Goal: Download file/media

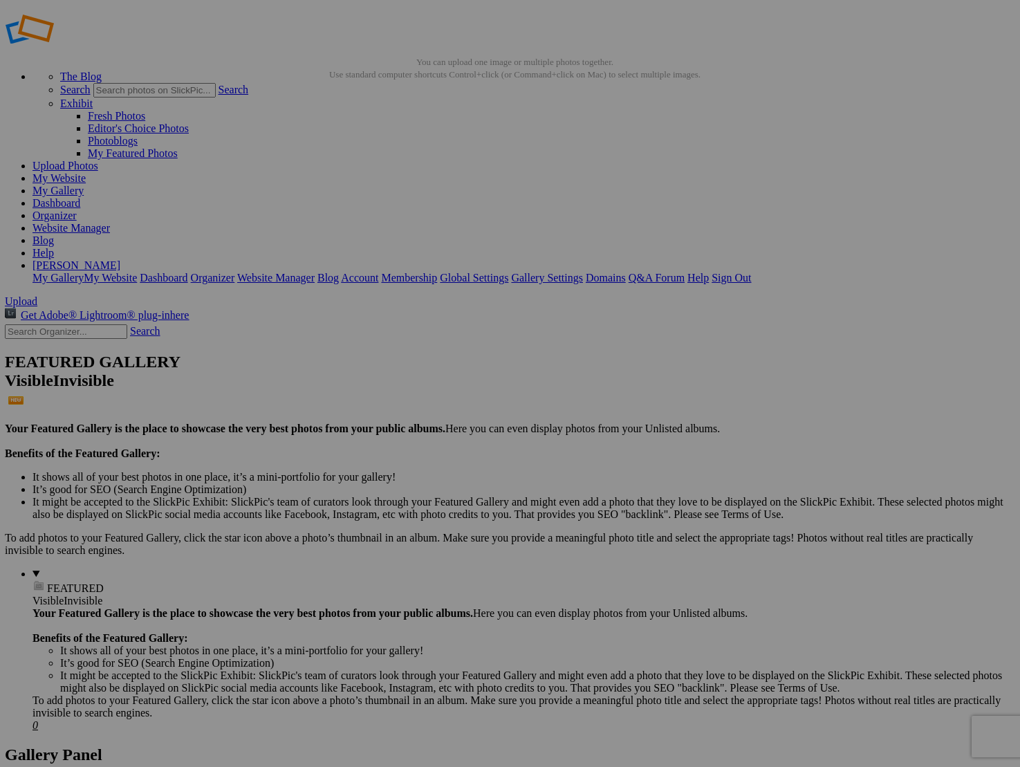
scroll to position [22, 0]
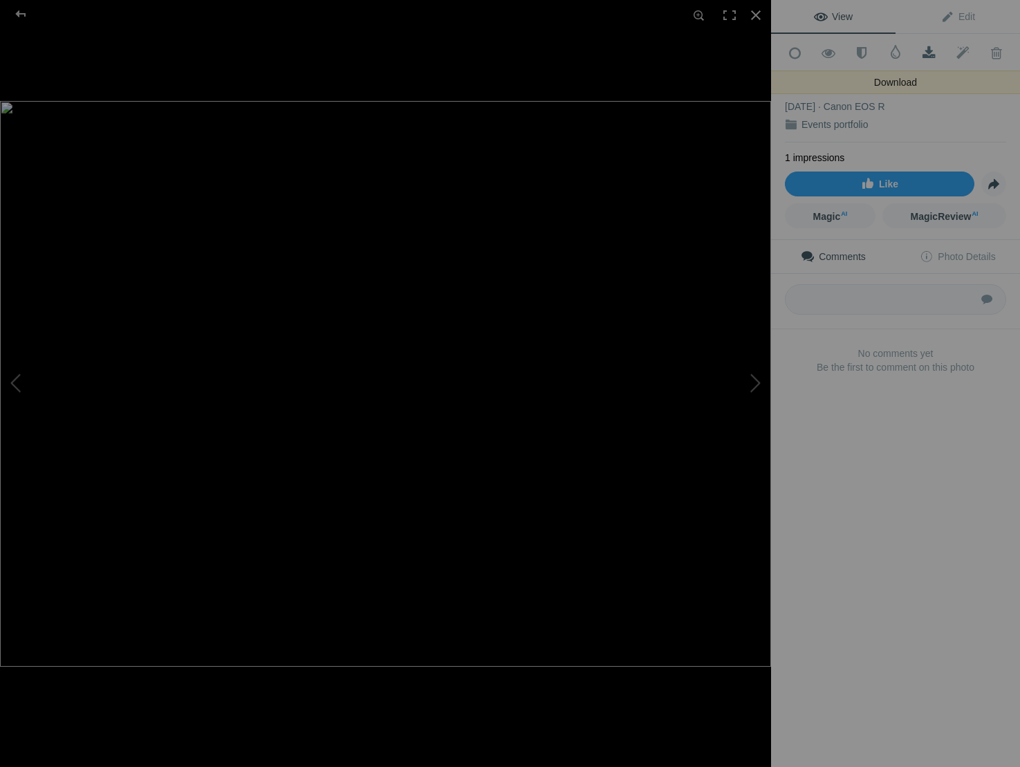
click at [933, 46] on span at bounding box center [929, 53] width 34 height 14
click at [749, 392] on button at bounding box center [719, 383] width 104 height 276
click at [926, 52] on span at bounding box center [929, 53] width 34 height 14
click at [751, 389] on button at bounding box center [719, 383] width 104 height 276
click at [928, 50] on span at bounding box center [929, 53] width 34 height 14
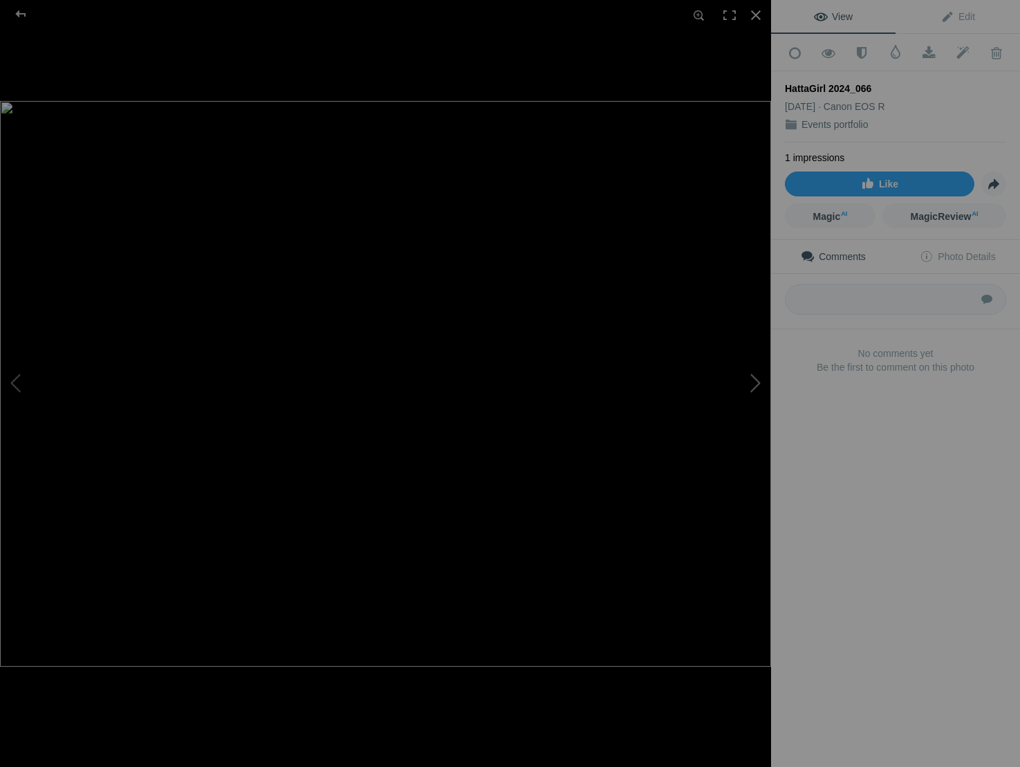
click at [752, 377] on button at bounding box center [719, 383] width 104 height 276
click at [926, 51] on span at bounding box center [929, 53] width 34 height 14
click at [751, 382] on button at bounding box center [719, 383] width 104 height 276
click at [758, 15] on div at bounding box center [755, 15] width 30 height 30
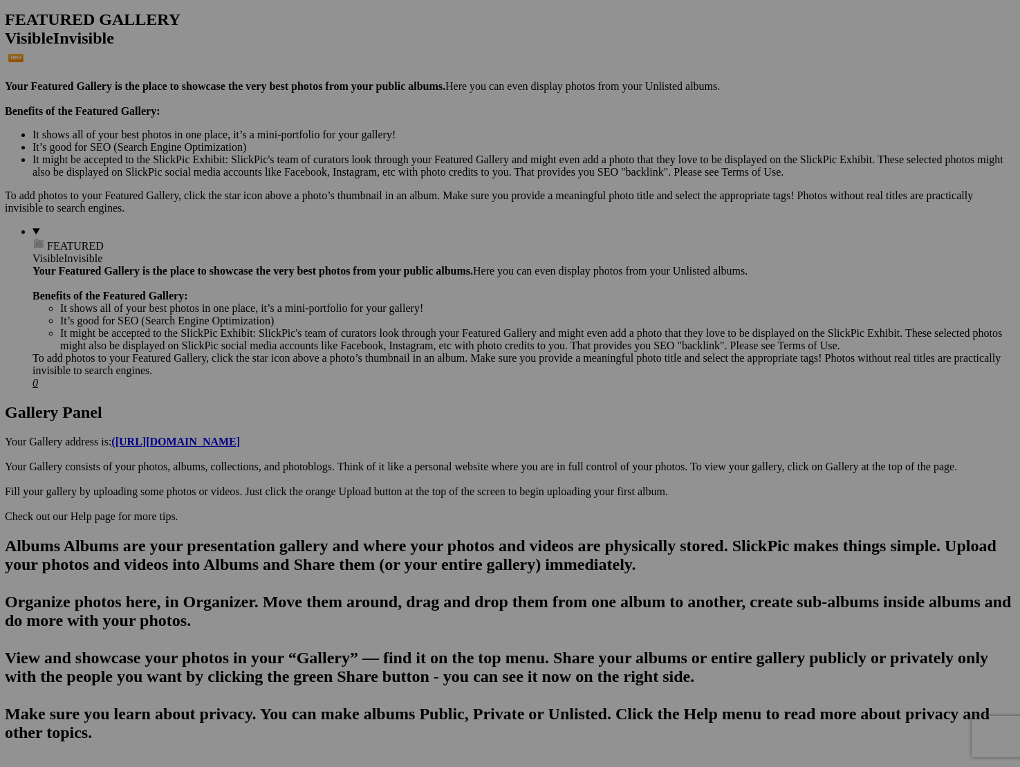
scroll to position [360, 1]
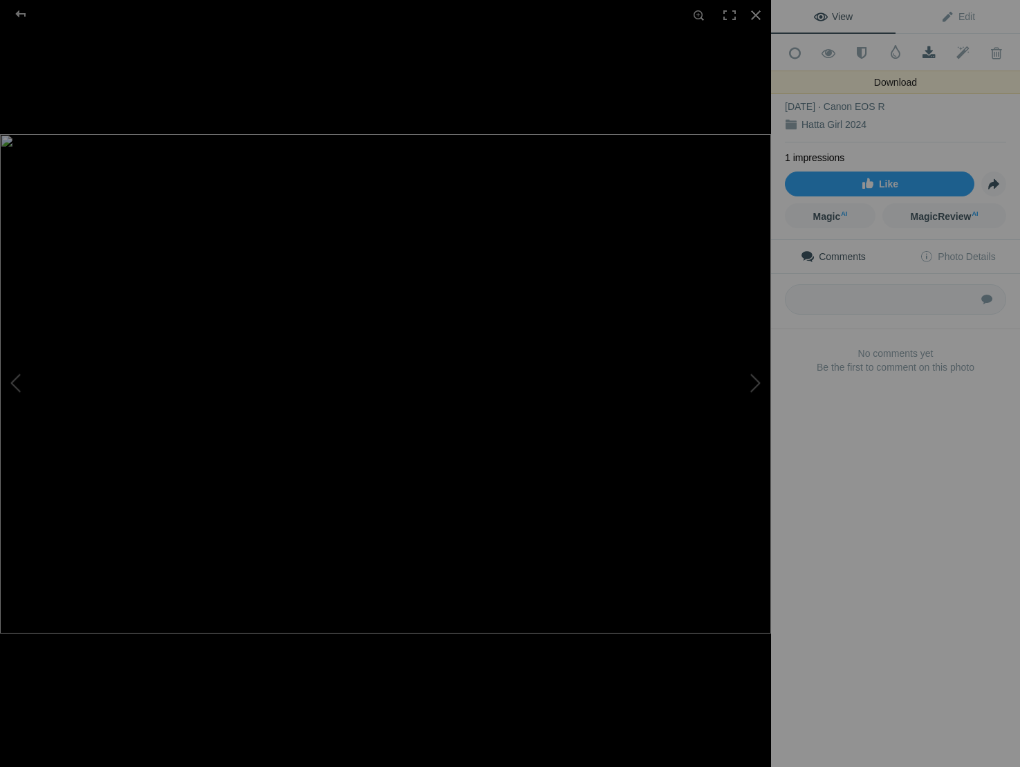
click at [929, 51] on span at bounding box center [929, 53] width 34 height 14
click at [928, 50] on span at bounding box center [929, 53] width 34 height 14
click at [928, 53] on span at bounding box center [929, 53] width 34 height 14
click at [929, 50] on span at bounding box center [929, 53] width 34 height 14
click at [926, 50] on span at bounding box center [929, 53] width 34 height 14
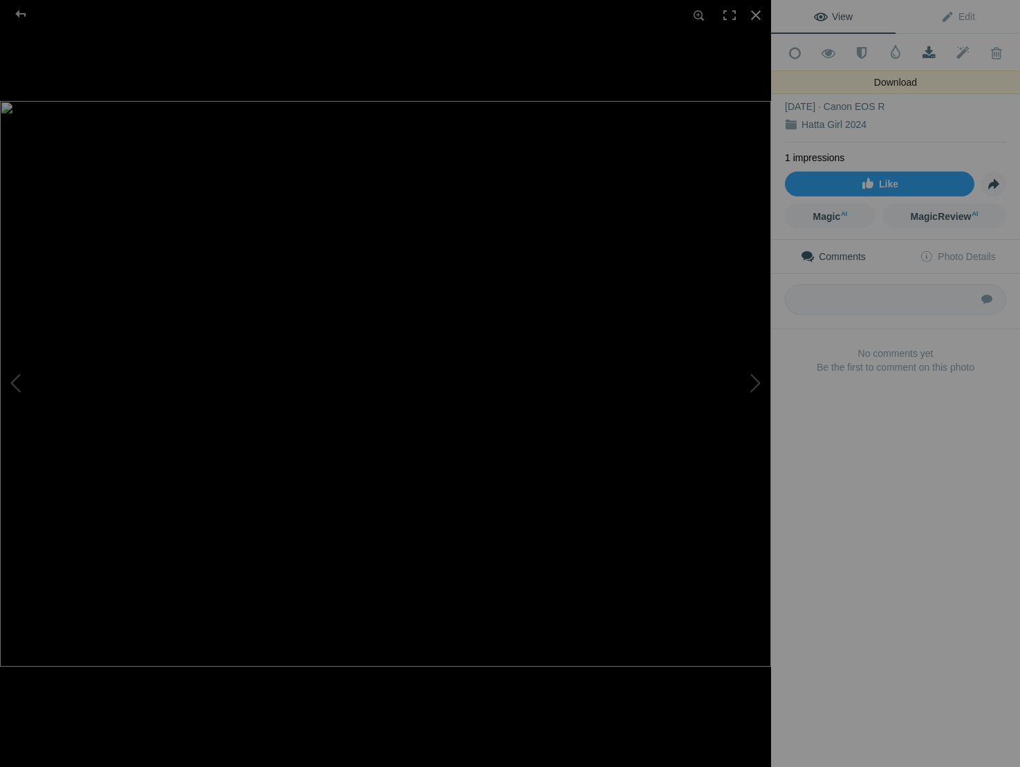
click at [929, 51] on span at bounding box center [929, 53] width 34 height 14
click at [928, 56] on span at bounding box center [929, 53] width 34 height 14
click at [684, 78] on div at bounding box center [385, 383] width 771 height 767
click at [928, 59] on link "Download" at bounding box center [929, 52] width 34 height 35
click at [930, 47] on span at bounding box center [929, 53] width 34 height 14
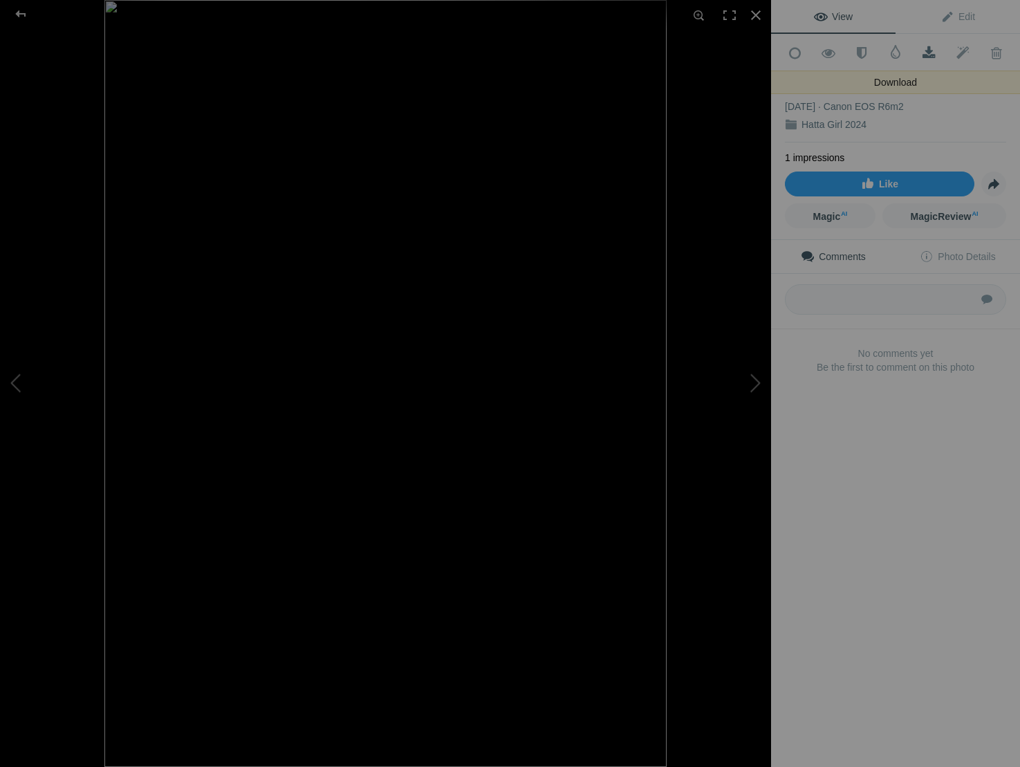
click at [924, 49] on span at bounding box center [929, 53] width 34 height 14
click at [931, 55] on span at bounding box center [929, 53] width 34 height 14
click at [395, 113] on img at bounding box center [385, 383] width 771 height 565
click at [757, 10] on div at bounding box center [755, 15] width 30 height 30
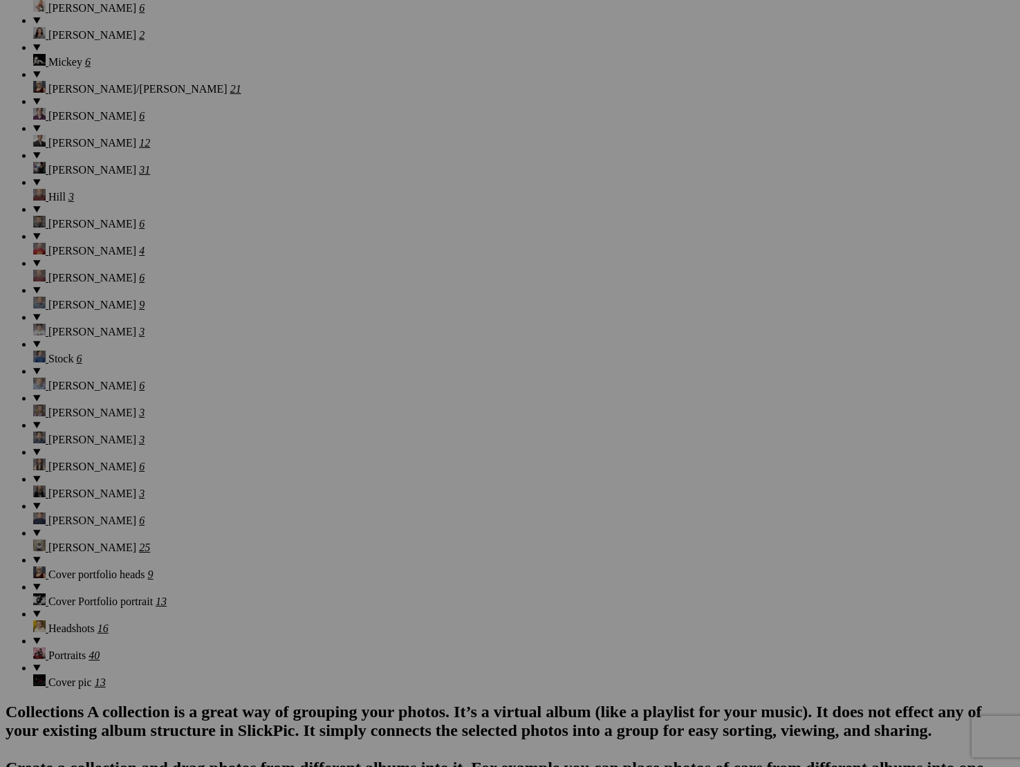
scroll to position [3307, 0]
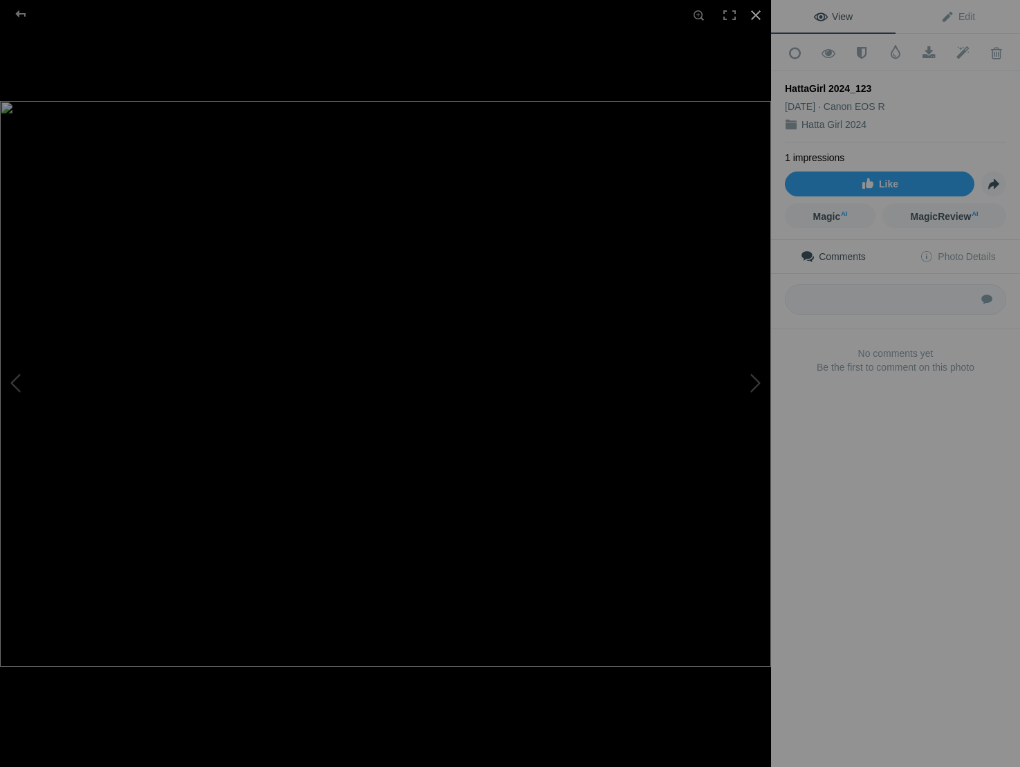
click at [761, 13] on div at bounding box center [755, 15] width 30 height 30
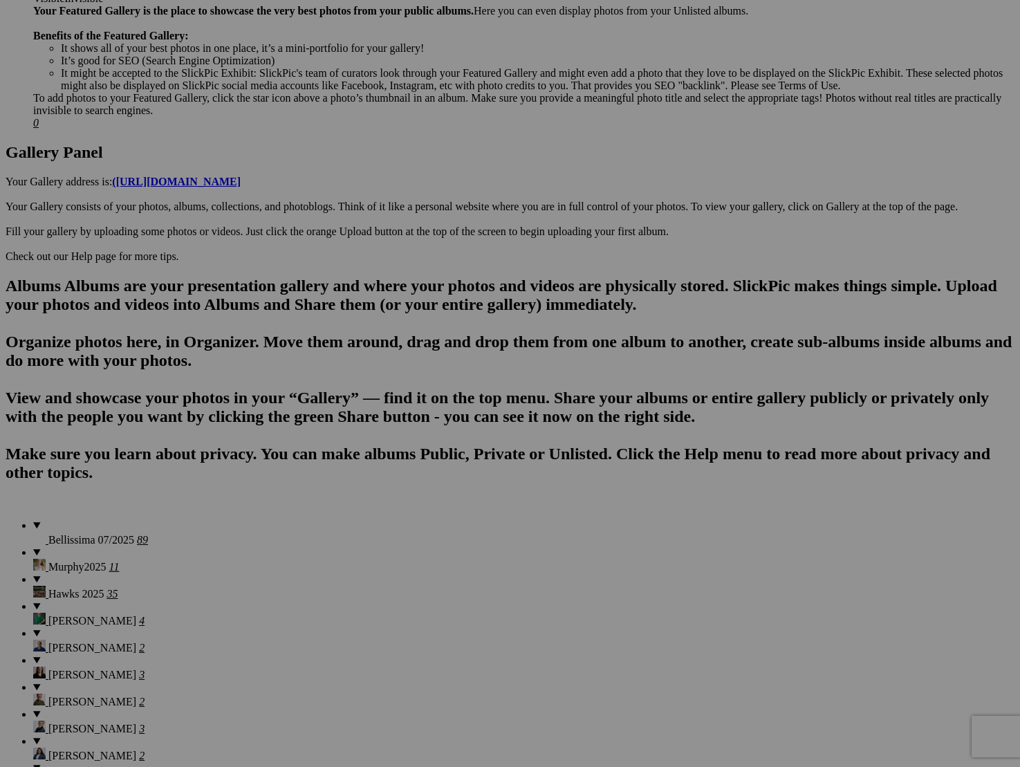
scroll to position [617, 0]
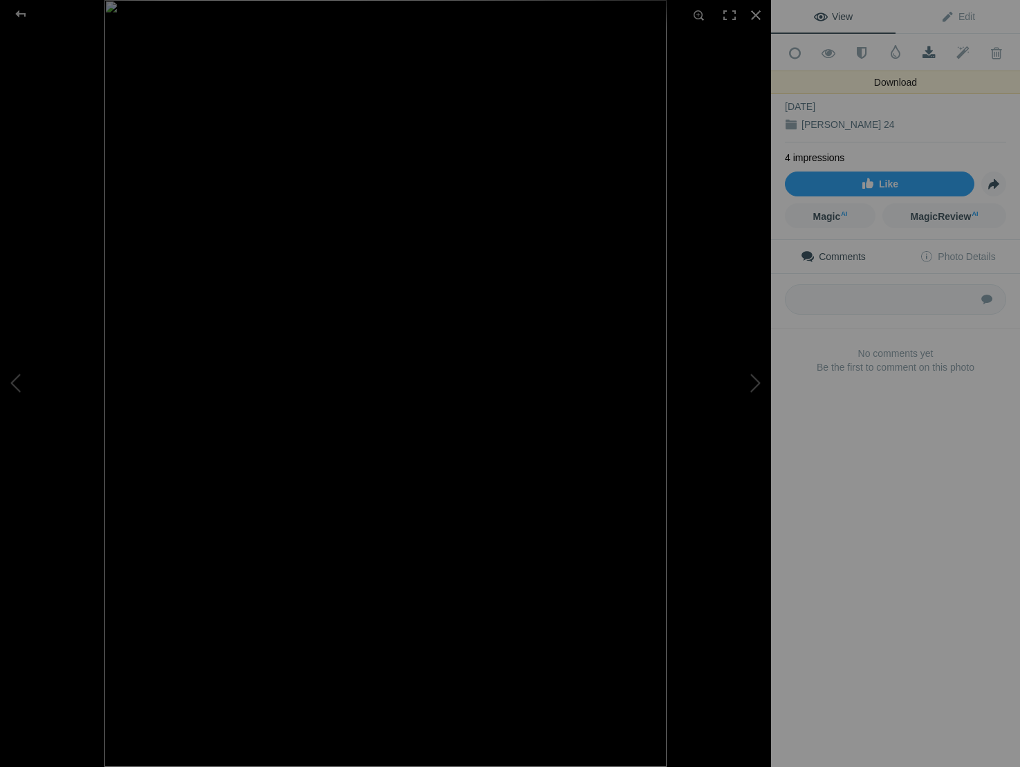
click at [929, 53] on span at bounding box center [929, 53] width 34 height 14
click at [928, 53] on span at bounding box center [929, 53] width 34 height 14
click at [924, 54] on span at bounding box center [929, 53] width 34 height 14
click at [756, 17] on div at bounding box center [755, 15] width 30 height 30
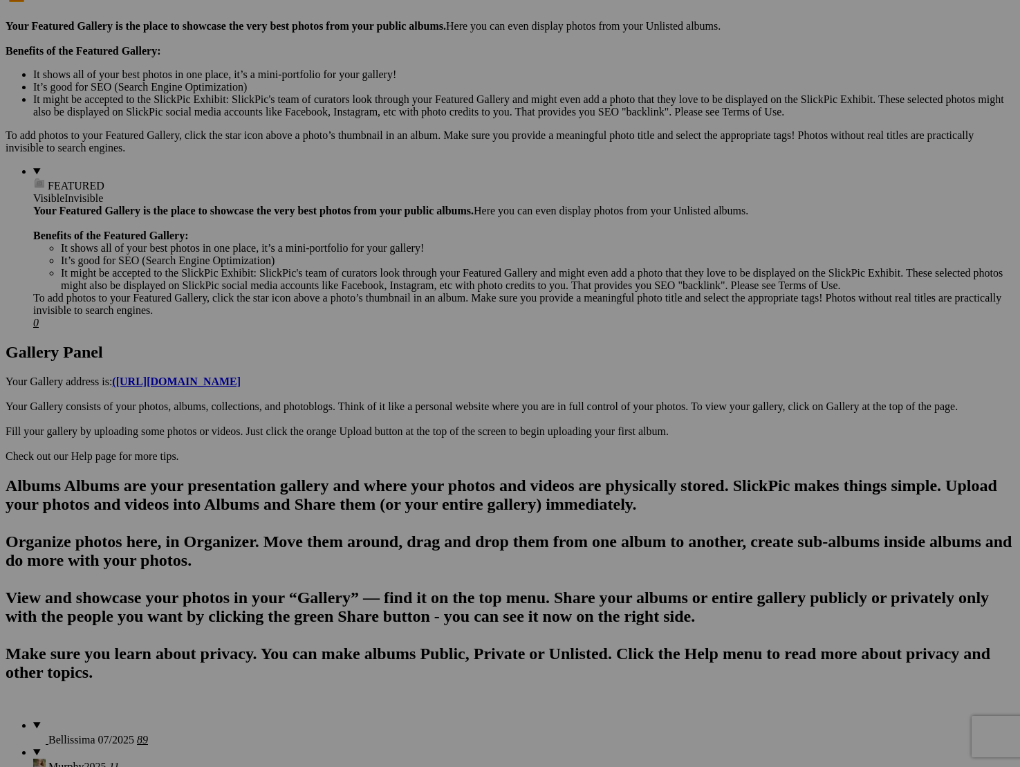
scroll to position [492, 0]
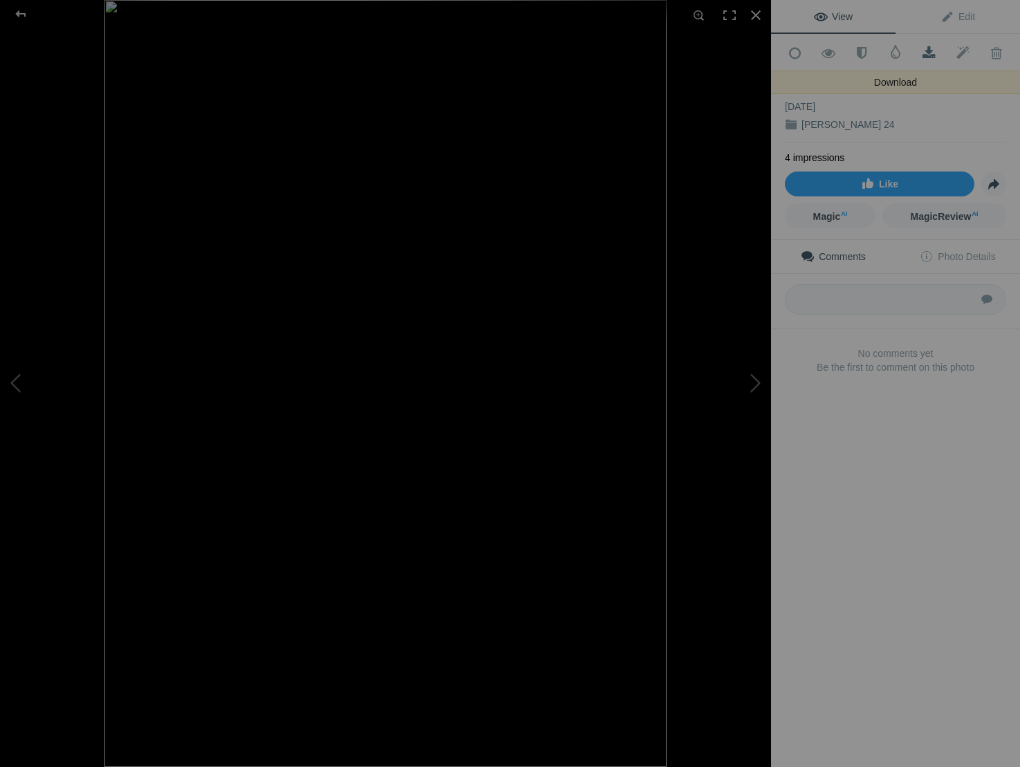
click at [928, 55] on span at bounding box center [929, 53] width 34 height 14
click at [754, 12] on div at bounding box center [755, 15] width 30 height 30
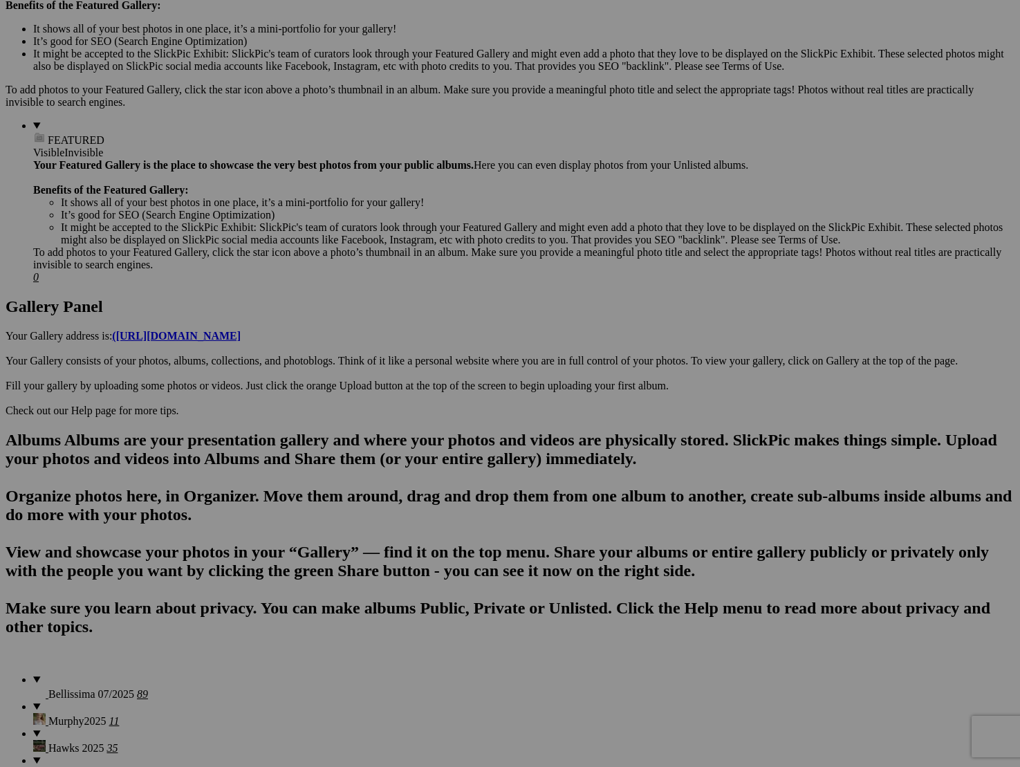
scroll to position [471, 0]
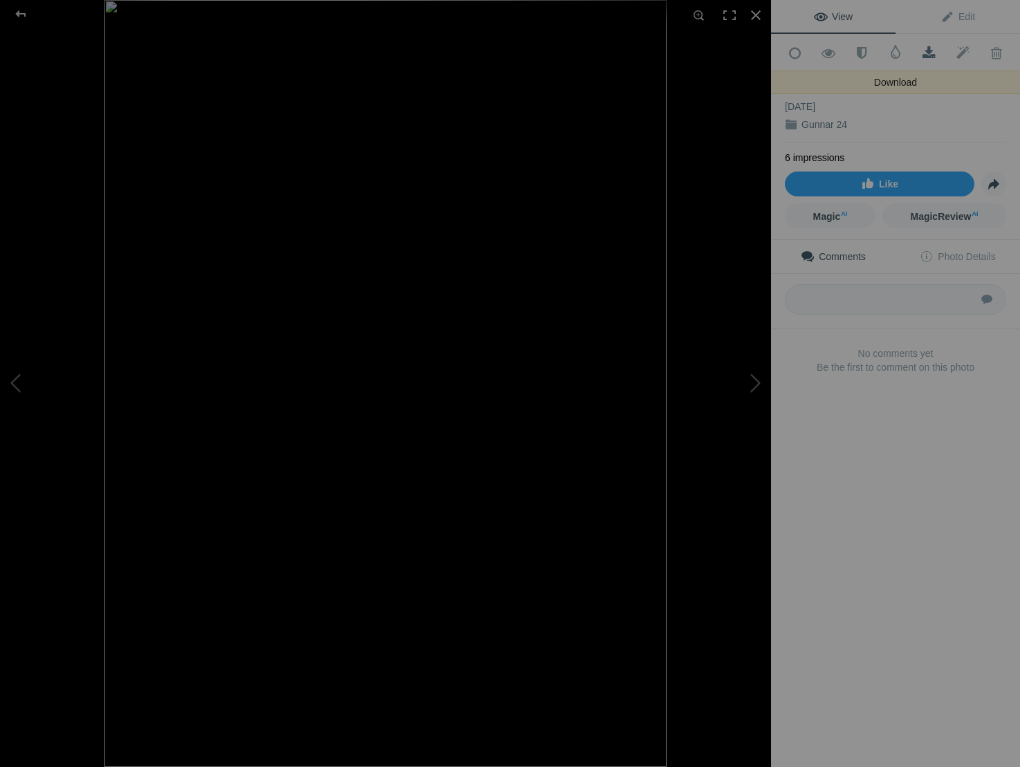
click at [931, 47] on span at bounding box center [929, 53] width 34 height 14
click at [754, 13] on div at bounding box center [755, 15] width 30 height 30
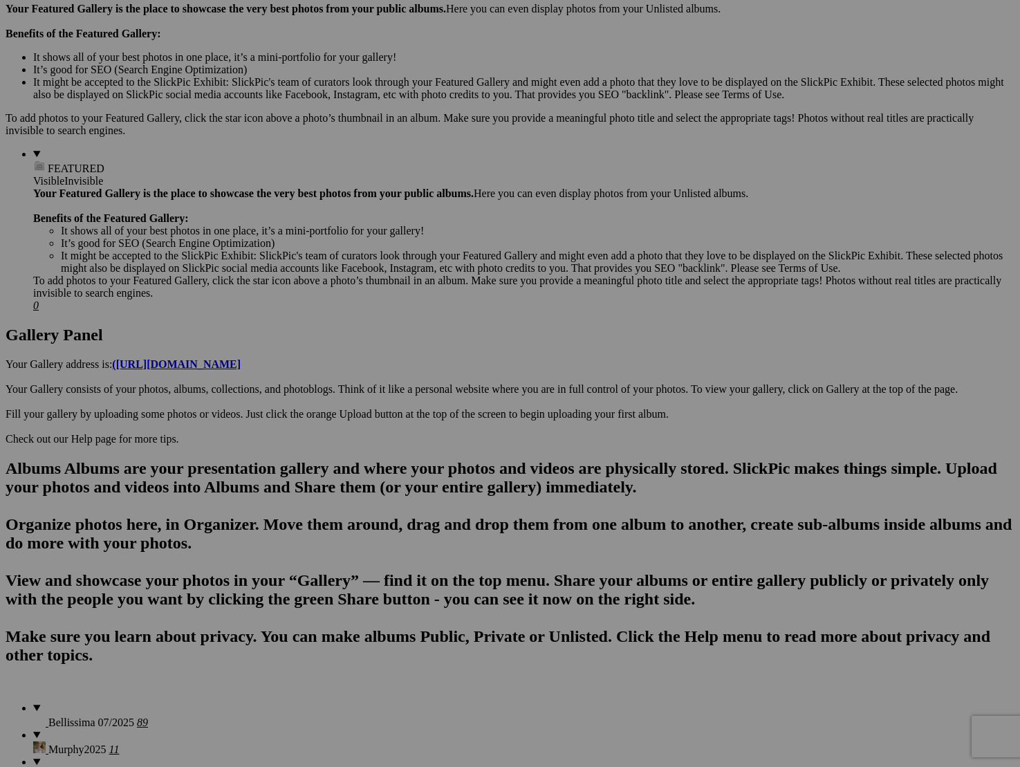
scroll to position [442, 0]
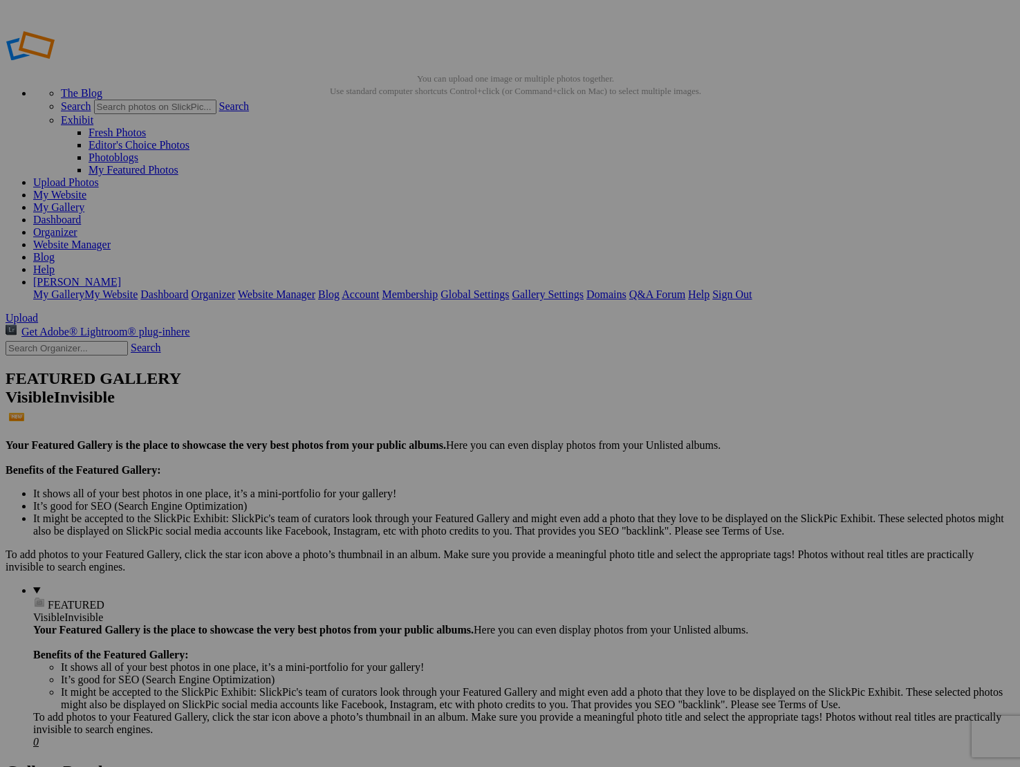
scroll to position [3, 0]
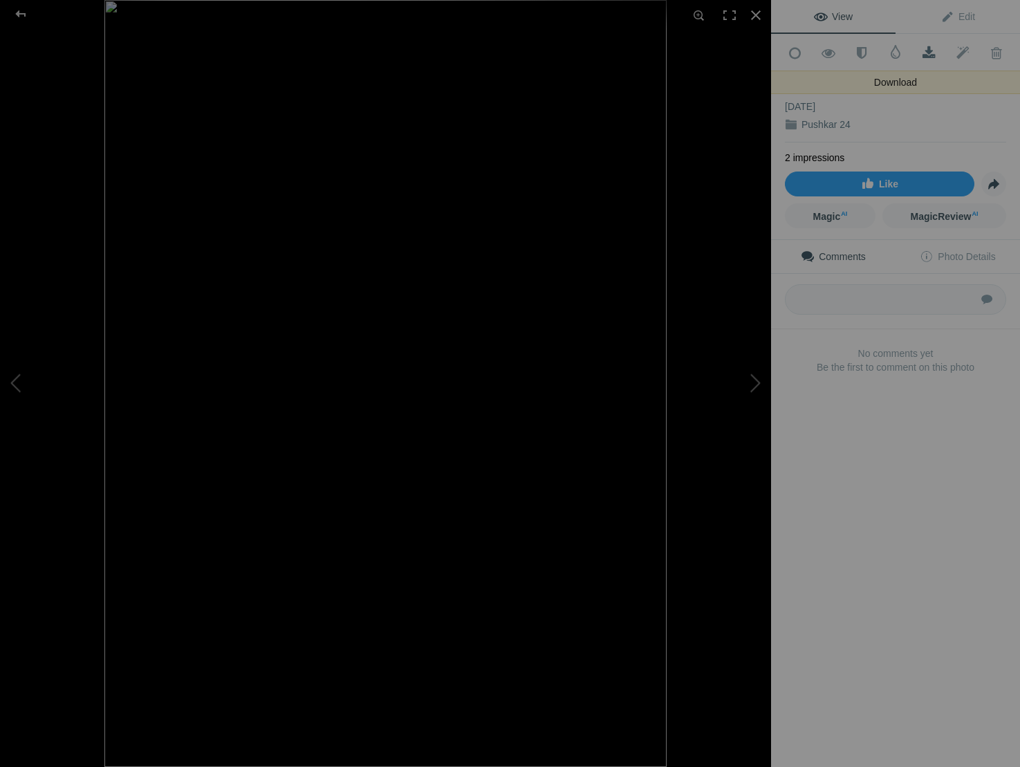
click at [928, 57] on span at bounding box center [929, 53] width 34 height 14
click at [756, 17] on div at bounding box center [755, 15] width 30 height 30
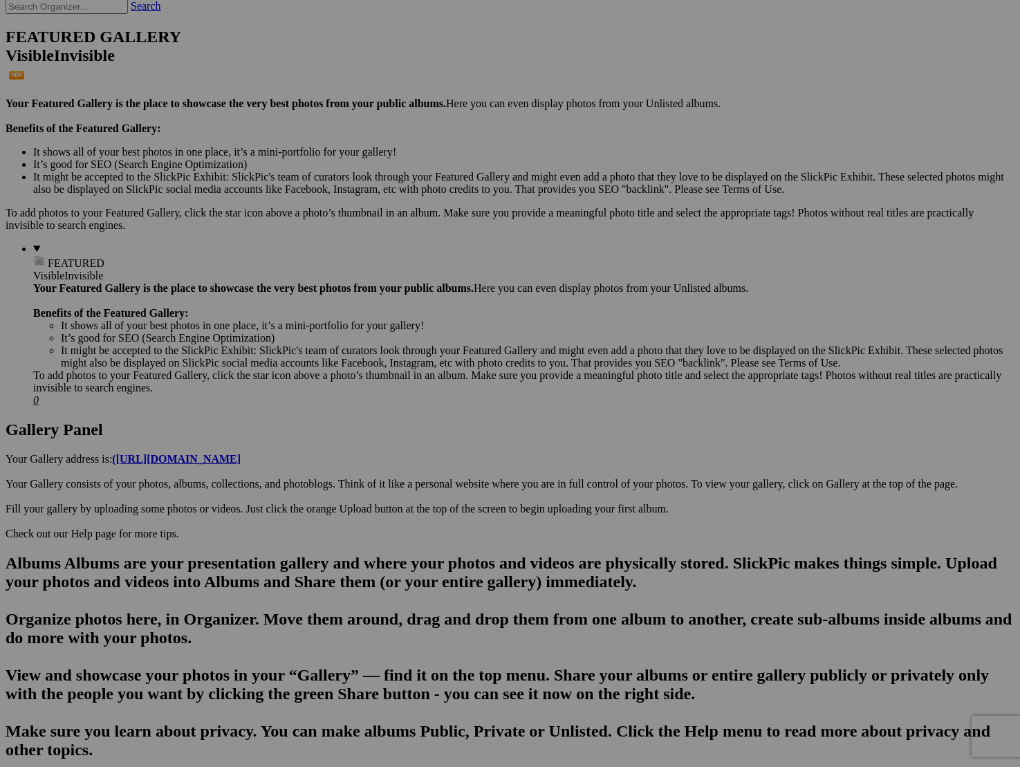
scroll to position [382, 0]
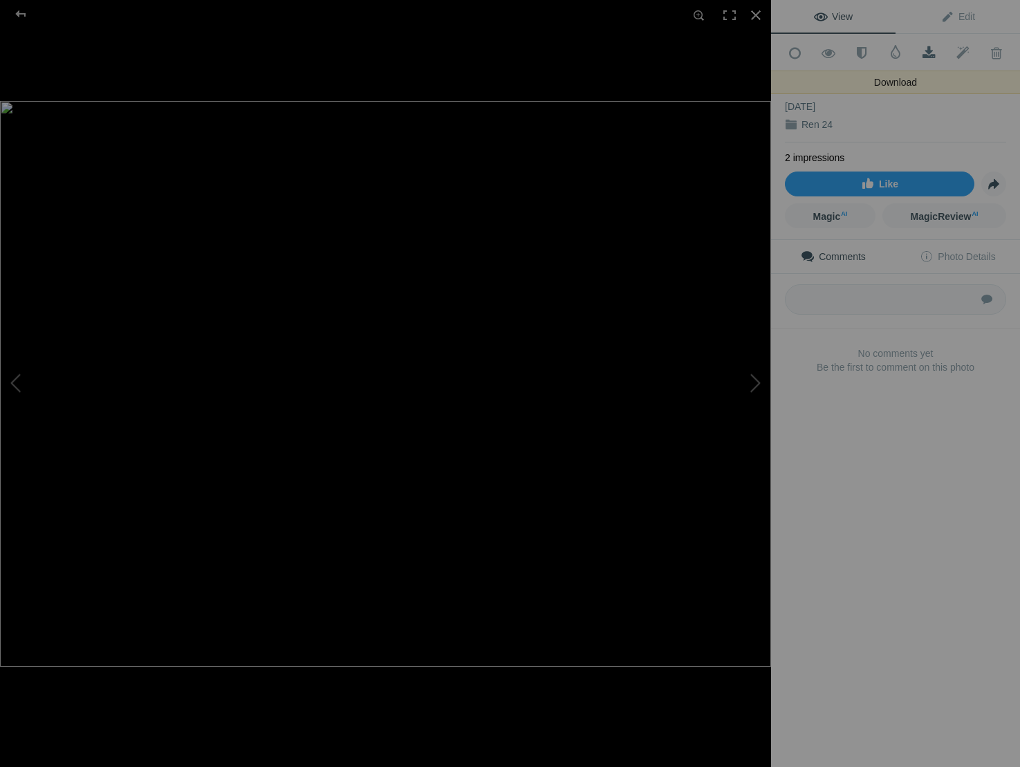
click at [931, 53] on span at bounding box center [929, 53] width 34 height 14
click at [754, 16] on div at bounding box center [755, 15] width 30 height 30
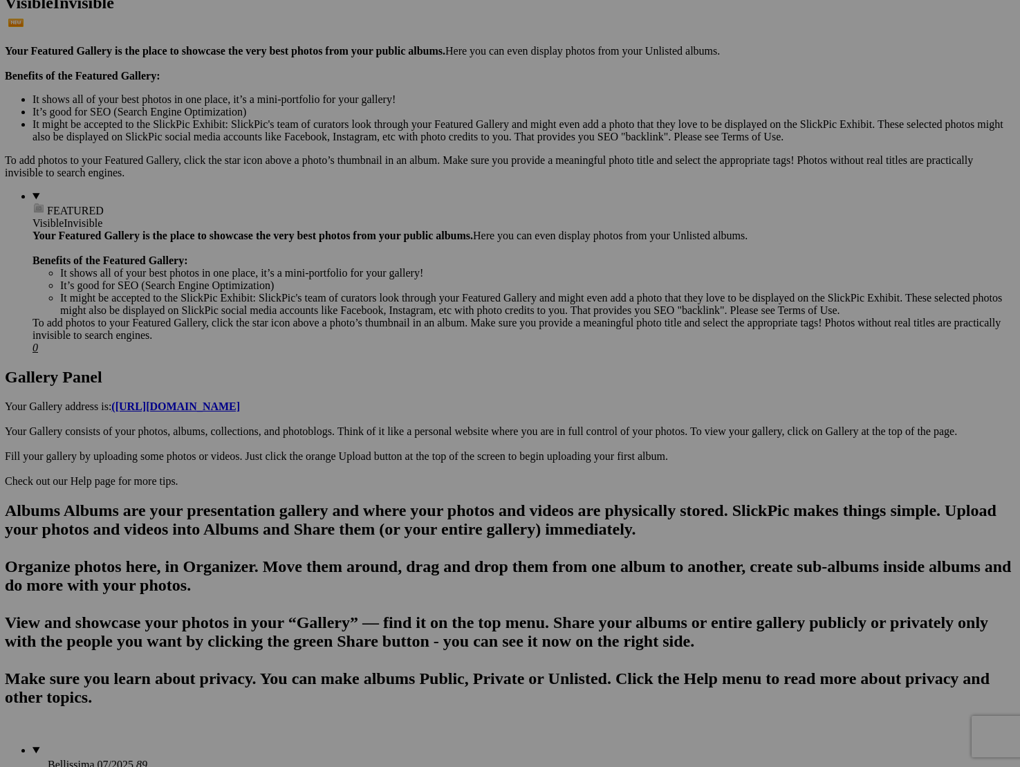
scroll to position [395, 1]
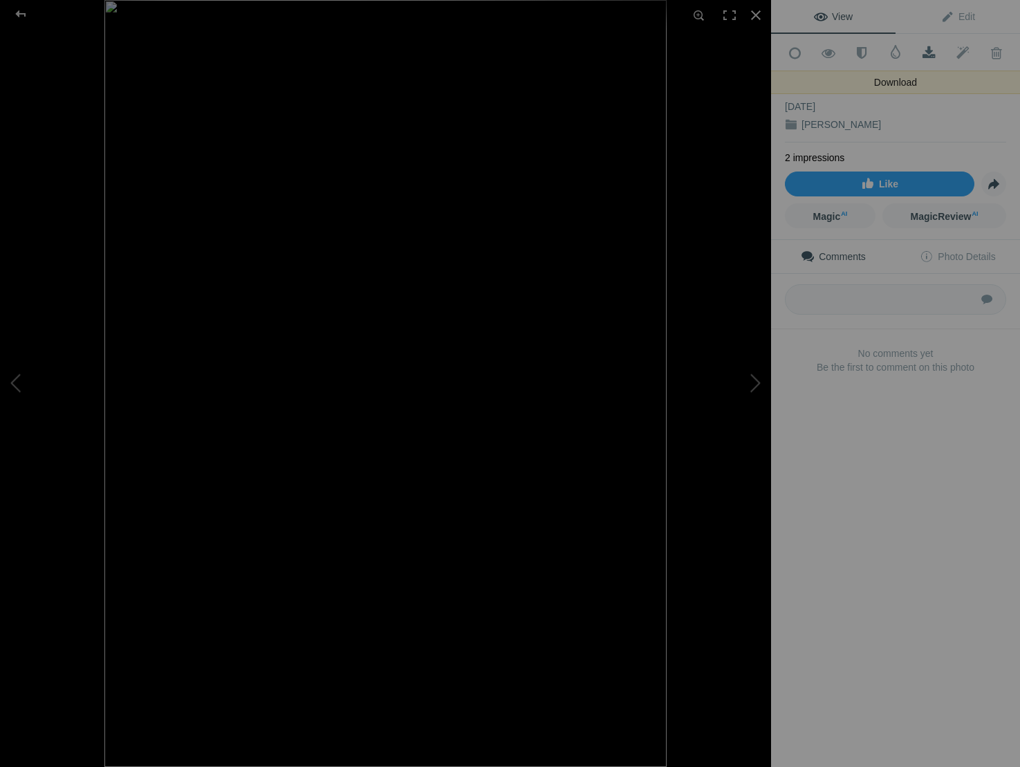
click at [924, 50] on span at bounding box center [929, 53] width 34 height 14
click at [754, 15] on div at bounding box center [755, 15] width 30 height 30
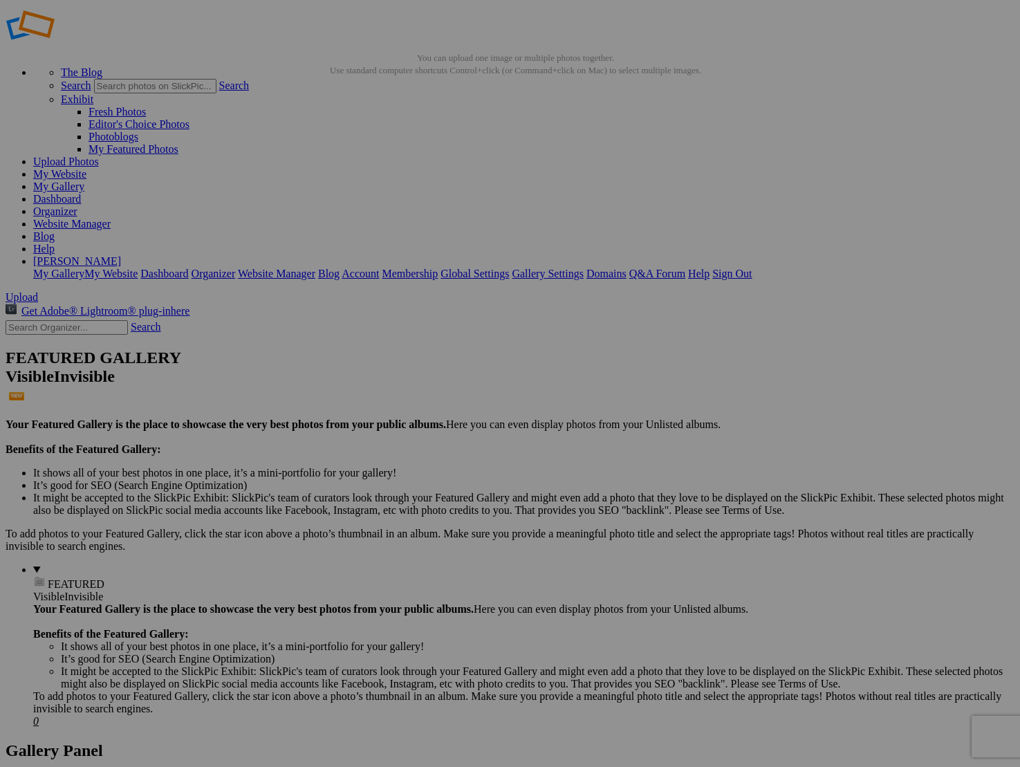
scroll to position [19, 0]
